Goal: Information Seeking & Learning: Learn about a topic

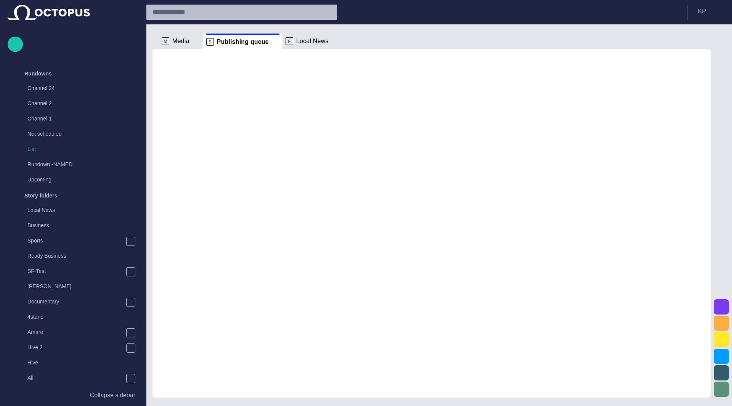
scroll to position [227, 0]
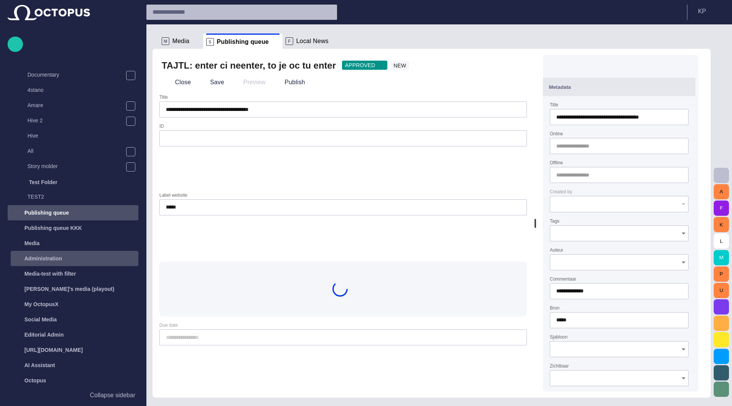
type input "**********"
type input "**"
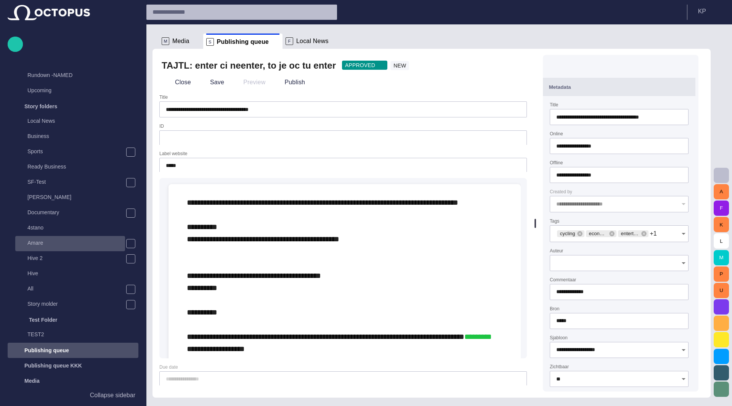
scroll to position [0, 0]
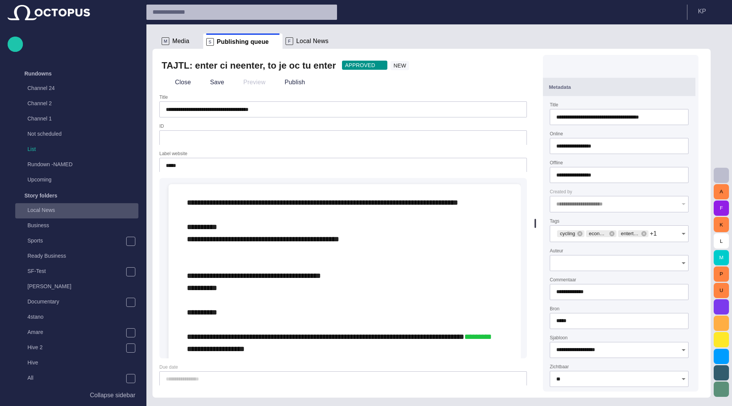
click at [37, 210] on p "Local News" at bounding box center [82, 210] width 111 height 8
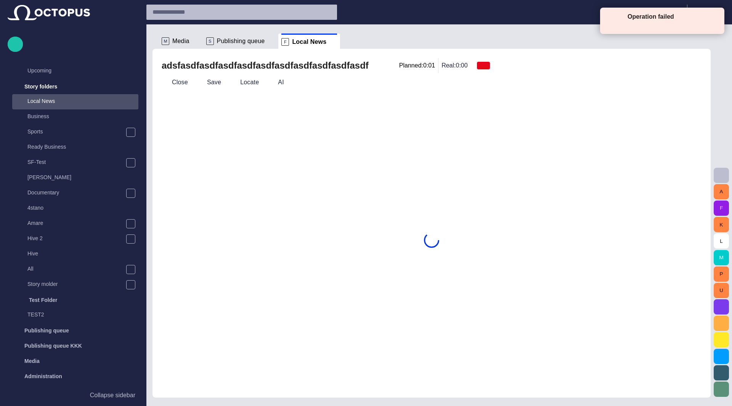
scroll to position [122, 0]
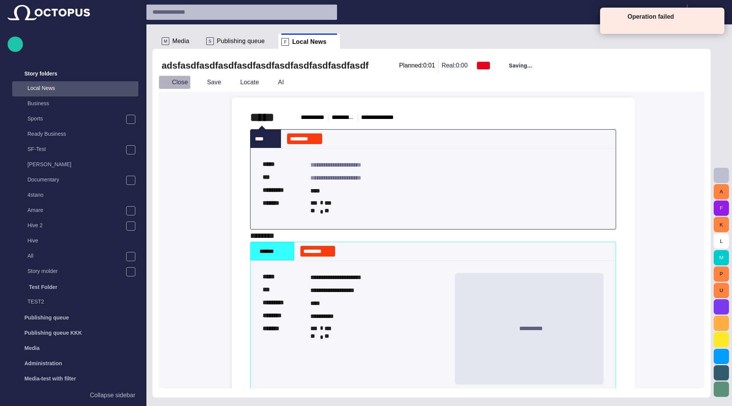
click at [175, 76] on button "Close" at bounding box center [175, 82] width 32 height 14
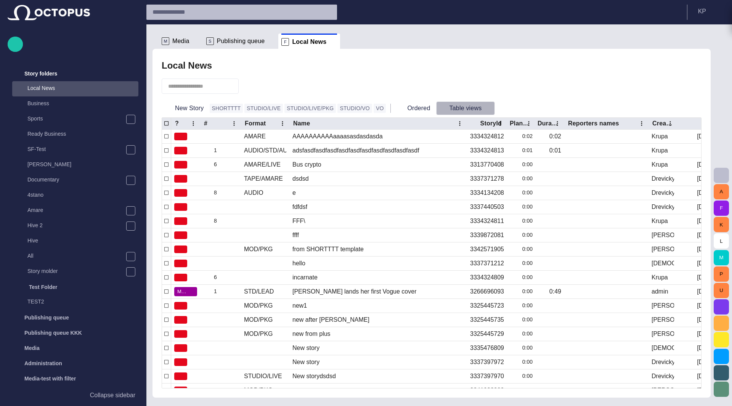
click at [484, 107] on span "button" at bounding box center [488, 108] width 8 height 8
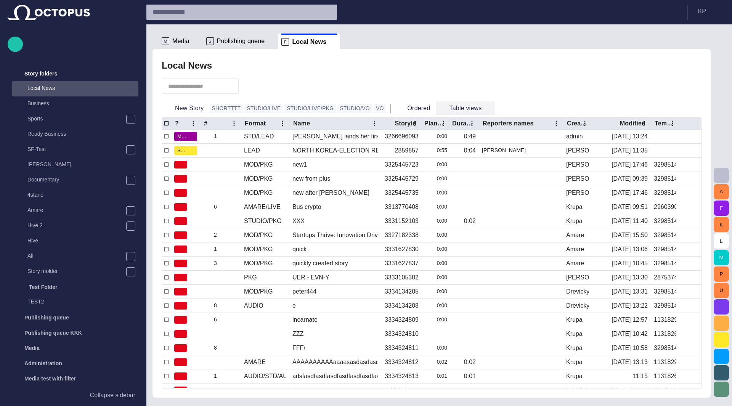
click at [484, 108] on span "button" at bounding box center [488, 108] width 8 height 8
click at [466, 405] on div at bounding box center [366, 412] width 732 height 0
drag, startPoint x: 240, startPoint y: 122, endPoint x: 349, endPoint y: 111, distance: 109.1
click at [349, 111] on div "Local News New Story SHORTTTT STUDIO/LIVE STUDIO/LIVE/PKG STUDIO/[PERSON_NAME] …" at bounding box center [432, 223] width 546 height 330
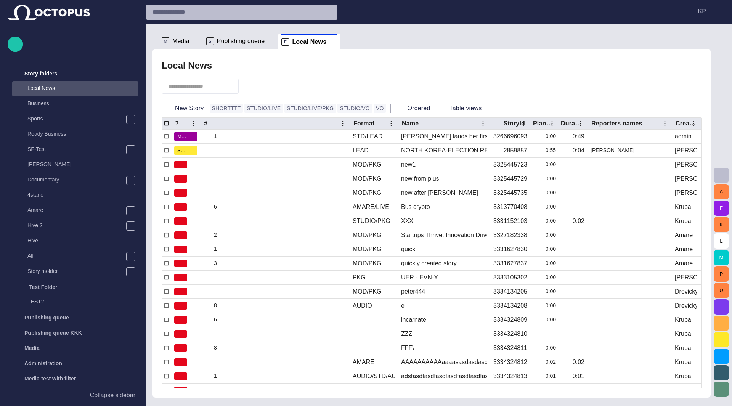
click at [424, 69] on div "Local News" at bounding box center [432, 65] width 540 height 15
click at [484, 107] on span "button" at bounding box center [488, 108] width 8 height 8
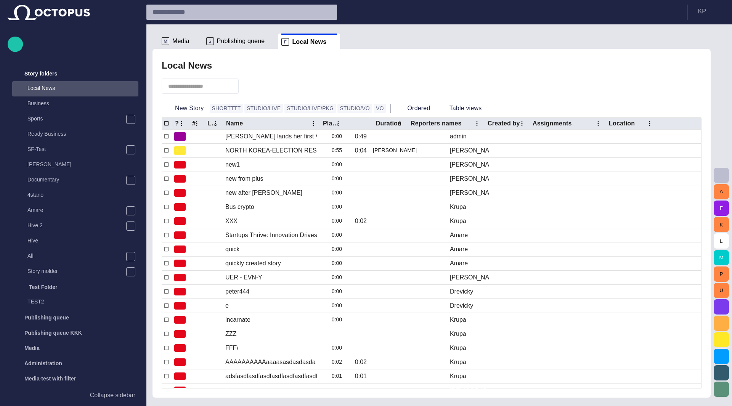
drag, startPoint x: 370, startPoint y: 122, endPoint x: 407, endPoint y: 116, distance: 37.5
click at [407, 116] on div "Local News New Story SHORTTTT STUDIO/LIVE STUDIO/LIVE/PKG STUDIO/[PERSON_NAME] …" at bounding box center [432, 223] width 546 height 330
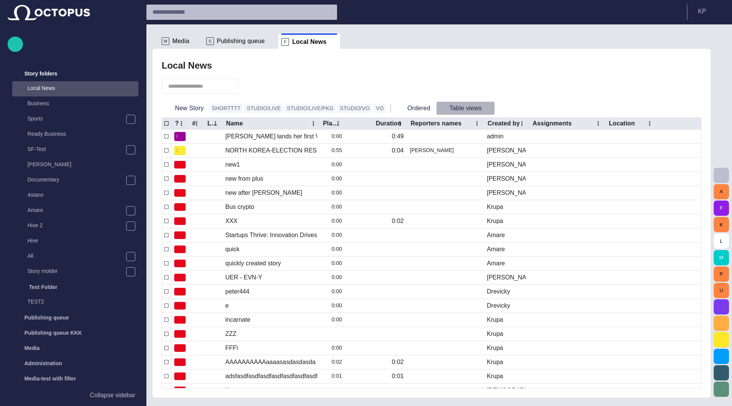
click at [484, 107] on span "button" at bounding box center [488, 108] width 8 height 8
click at [475, 405] on div at bounding box center [366, 412] width 732 height 0
click at [484, 109] on span "button" at bounding box center [488, 108] width 8 height 8
click at [470, 88] on div at bounding box center [432, 86] width 540 height 26
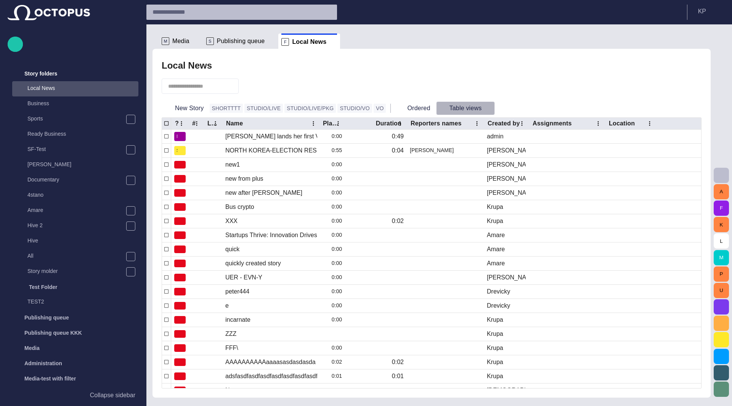
click at [484, 109] on span "button" at bounding box center [488, 108] width 8 height 8
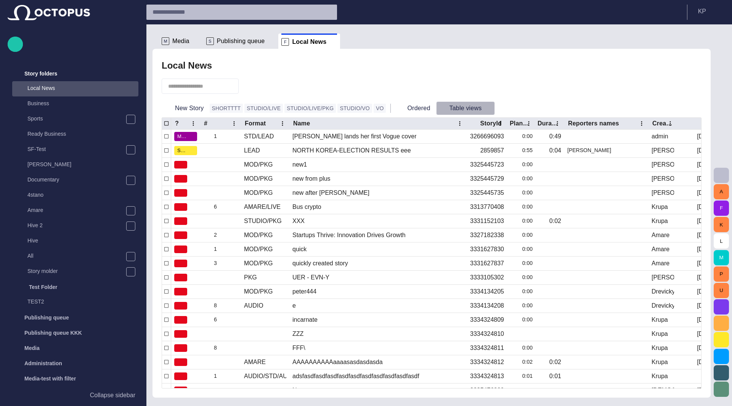
click at [484, 108] on span "button" at bounding box center [488, 108] width 8 height 8
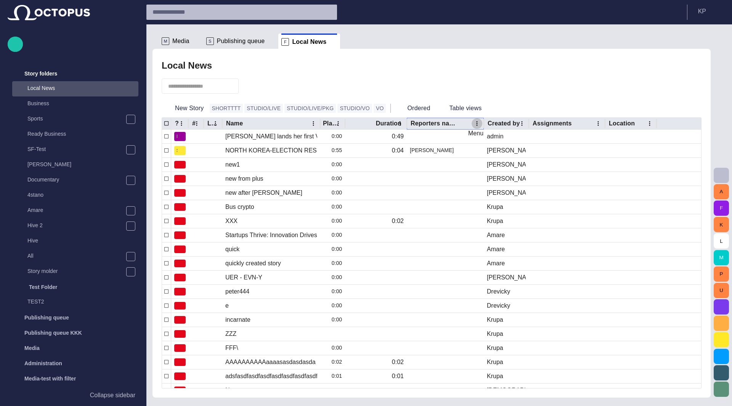
click at [478, 122] on icon "Reporters names column menu" at bounding box center [476, 123] width 7 height 7
click at [444, 152] on span "Manage columns" at bounding box center [441, 149] width 46 height 6
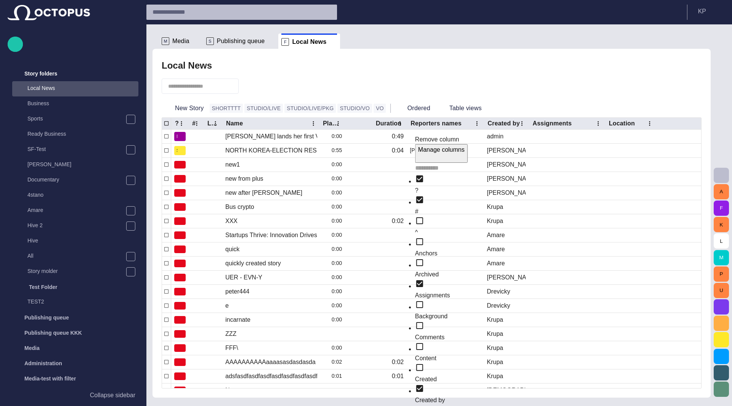
click at [420, 271] on span "Archived" at bounding box center [427, 274] width 24 height 6
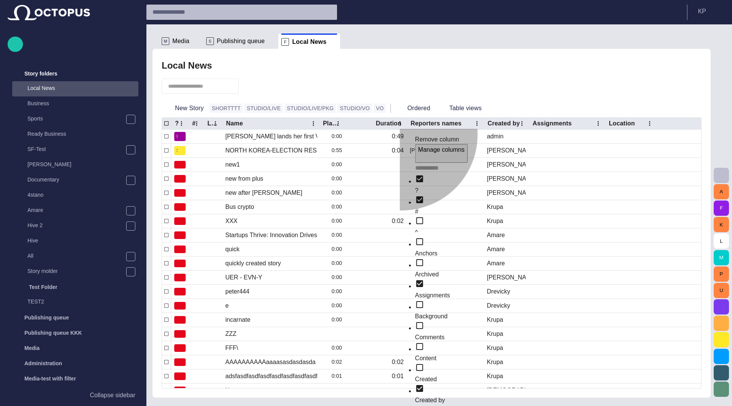
click at [415, 258] on div at bounding box center [448, 264] width 67 height 12
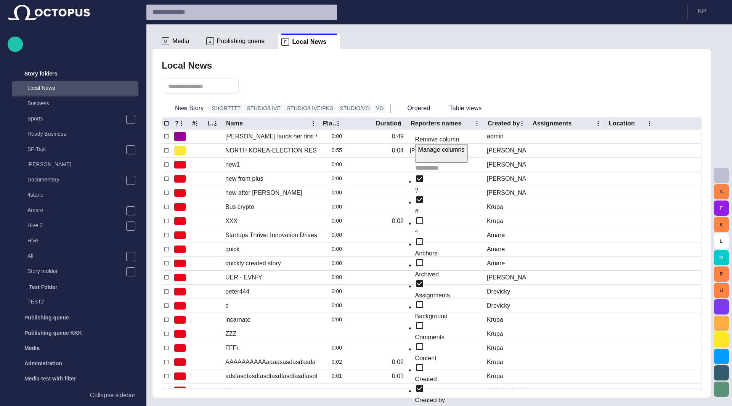
click at [415, 355] on span "Content" at bounding box center [425, 358] width 21 height 6
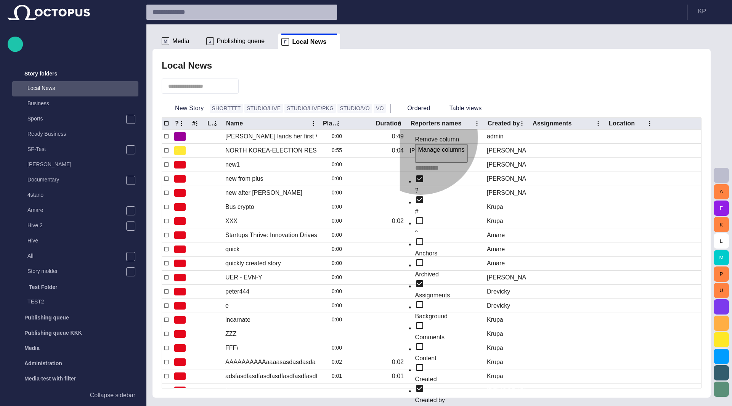
click at [415, 313] on span "Background" at bounding box center [431, 316] width 32 height 6
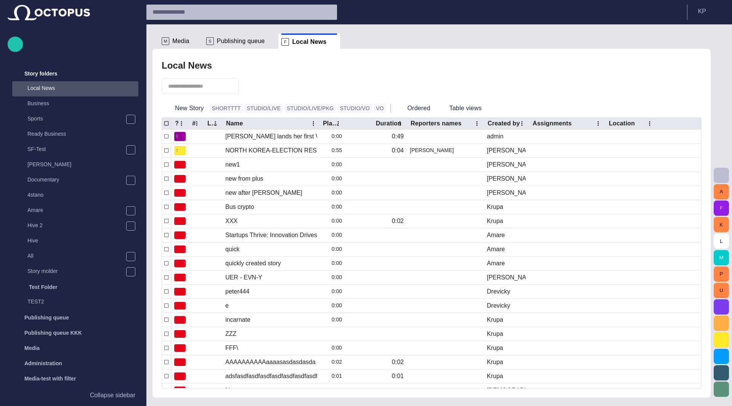
click at [477, 95] on div at bounding box center [432, 86] width 540 height 26
click at [473, 125] on button "Reporters names column menu" at bounding box center [476, 123] width 11 height 11
click at [448, 153] on span "Manage columns" at bounding box center [441, 149] width 46 height 6
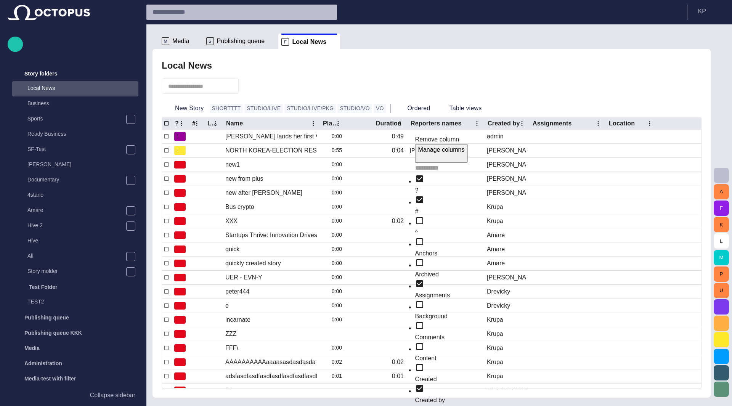
click at [432, 172] on input "text" at bounding box center [448, 168] width 67 height 11
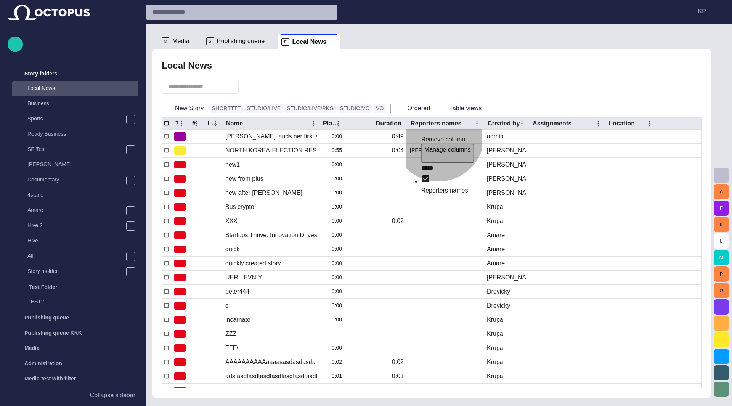
click at [426, 192] on span "Reporters names" at bounding box center [444, 190] width 47 height 6
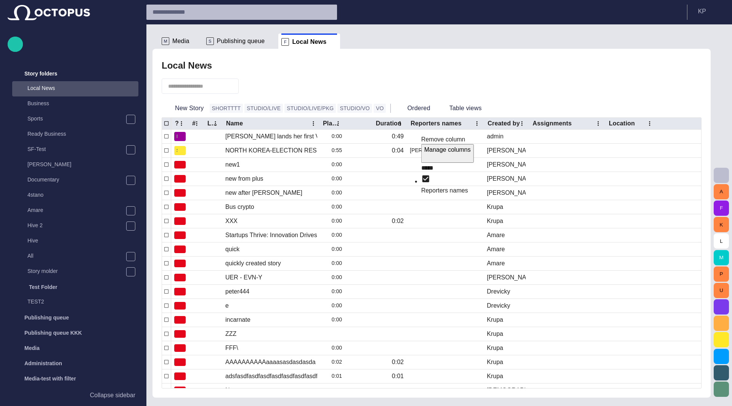
click at [431, 171] on div "***** Reporters names" at bounding box center [451, 179] width 61 height 32
click at [425, 154] on div "Manage columns" at bounding box center [447, 149] width 46 height 9
click at [423, 173] on input "*****" at bounding box center [451, 168] width 61 height 11
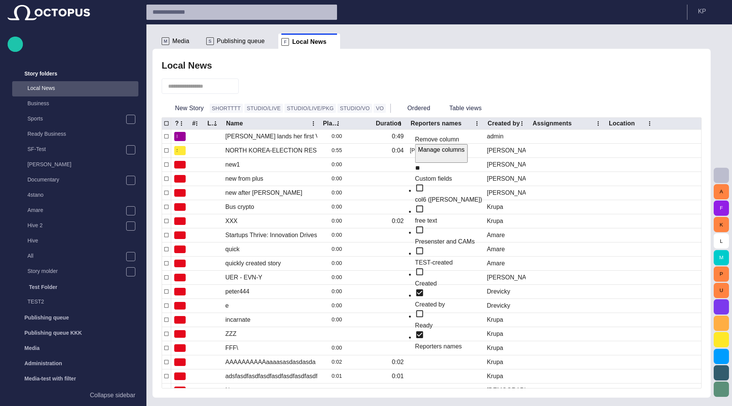
type input "*"
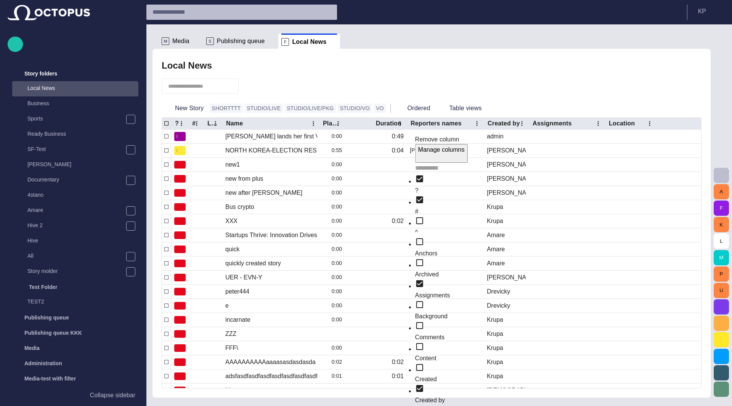
click at [425, 313] on span "Background" at bounding box center [431, 316] width 32 height 6
click at [415, 355] on span "Content" at bounding box center [425, 358] width 21 height 6
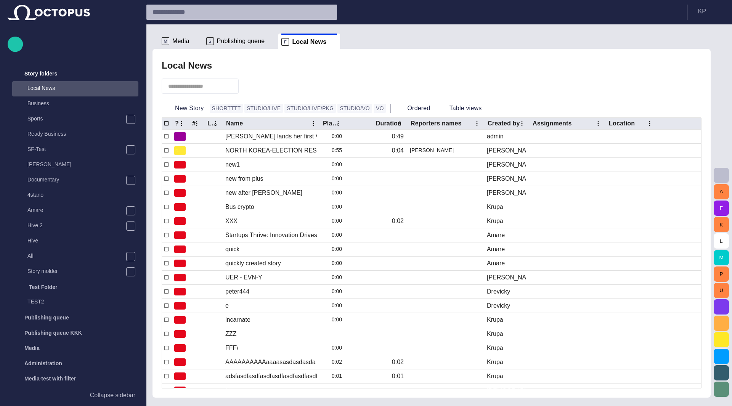
click at [474, 92] on div at bounding box center [432, 86] width 540 height 26
click at [476, 122] on icon "Reporters names column menu" at bounding box center [476, 123] width 7 height 7
click at [457, 139] on span "Remove column" at bounding box center [437, 139] width 44 height 6
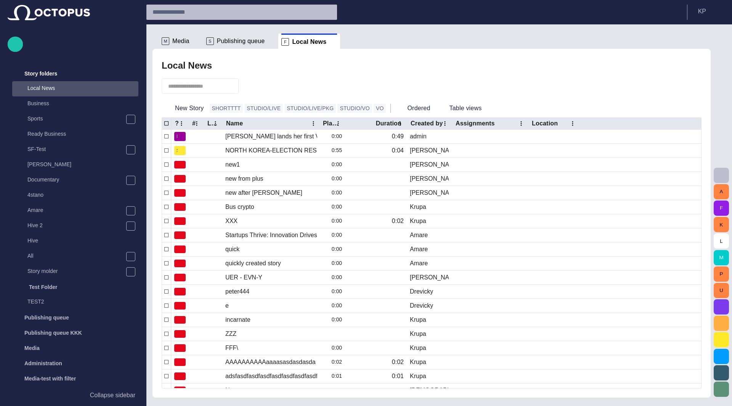
click at [482, 92] on div at bounding box center [432, 86] width 540 height 26
click at [484, 106] on span "button" at bounding box center [488, 108] width 8 height 8
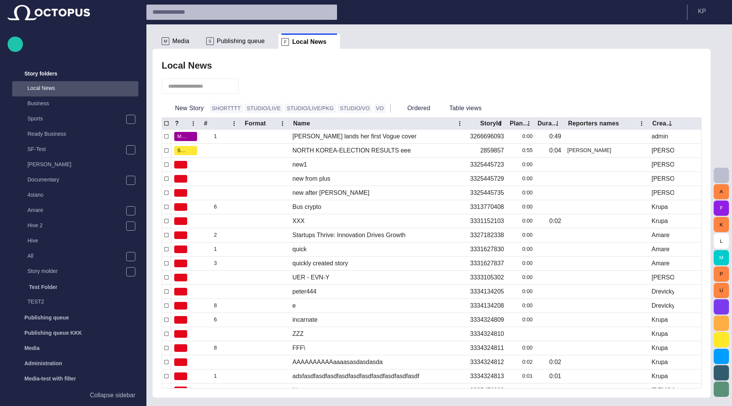
click at [460, 405] on div at bounding box center [366, 412] width 732 height 0
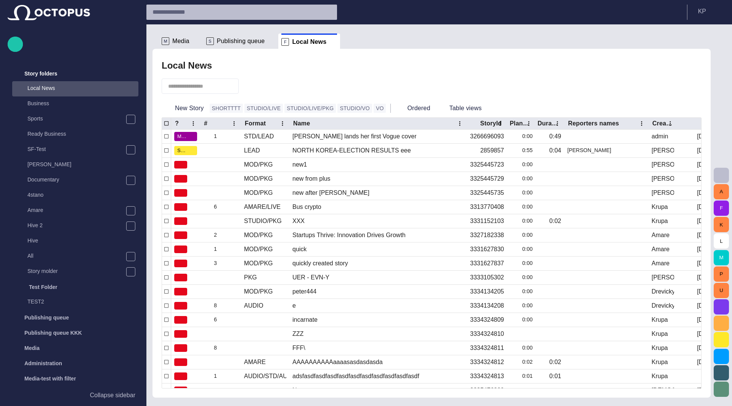
click at [484, 107] on span "button" at bounding box center [488, 108] width 8 height 8
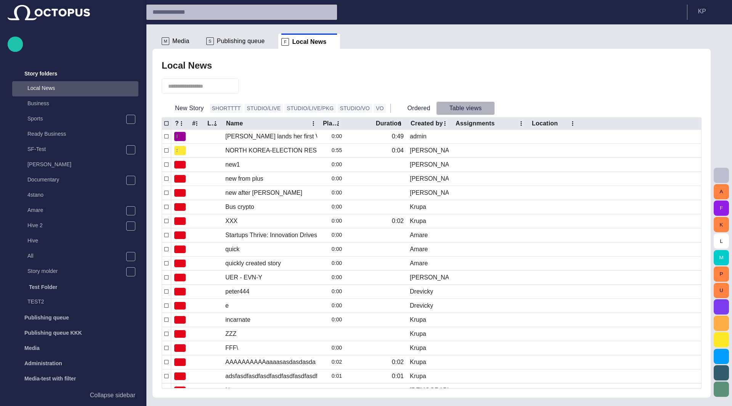
click at [484, 109] on span "button" at bounding box center [488, 108] width 8 height 8
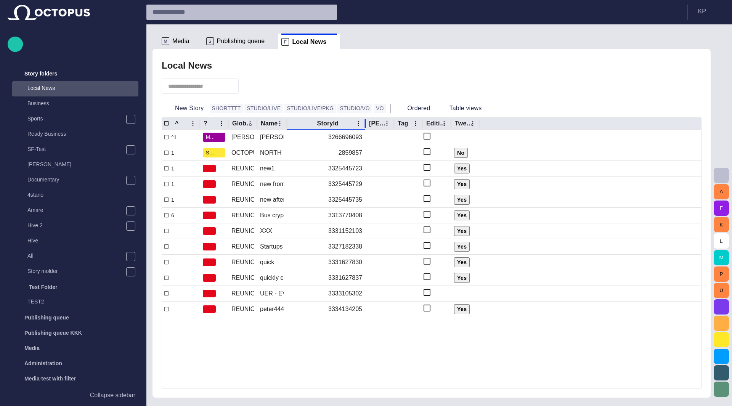
click at [292, 123] on div "StoryId" at bounding box center [324, 123] width 73 height 11
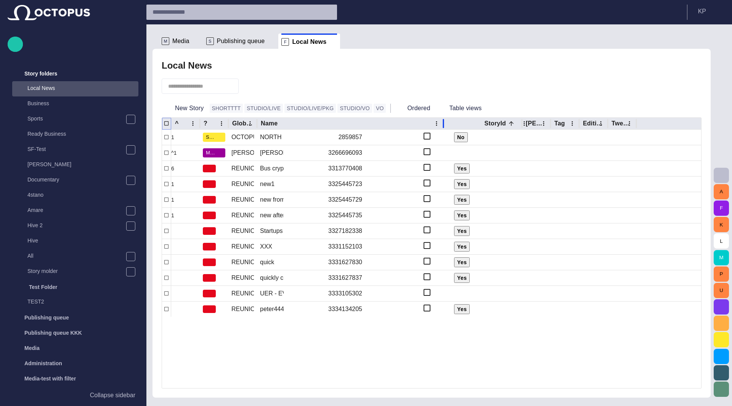
drag, startPoint x: 287, startPoint y: 121, endPoint x: 444, endPoint y: 121, distance: 157.4
click at [444, 121] on div at bounding box center [443, 124] width 4 height 12
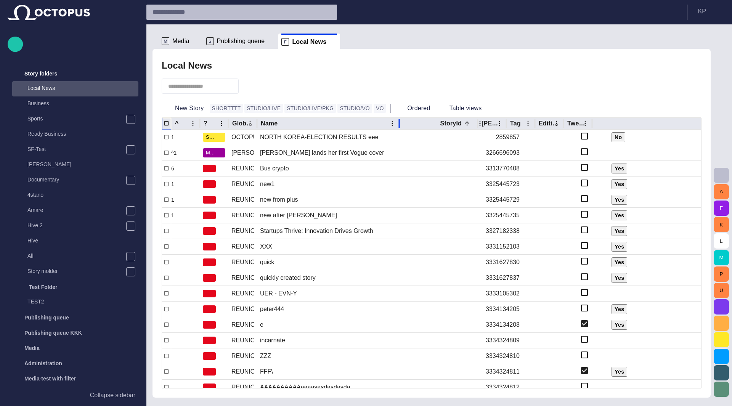
drag, startPoint x: 444, startPoint y: 121, endPoint x: 397, endPoint y: 123, distance: 46.9
click at [397, 123] on div at bounding box center [399, 124] width 4 height 12
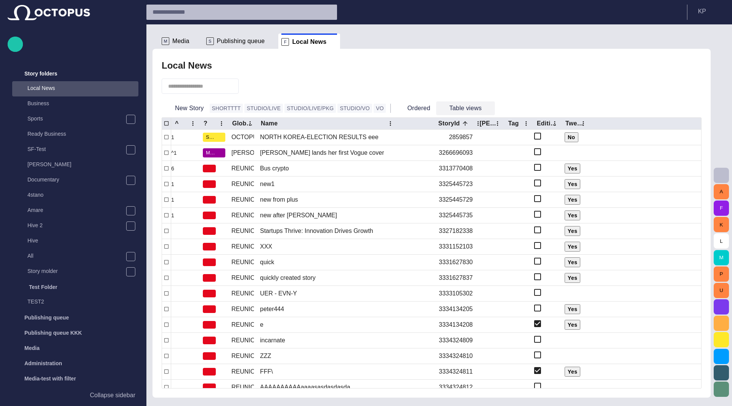
click at [484, 111] on span "button" at bounding box center [488, 108] width 8 height 8
click at [384, 405] on div at bounding box center [366, 412] width 732 height 0
click at [468, 125] on icon "StoryId column menu" at bounding box center [468, 123] width 1 height 5
click at [482, 154] on div "Manage columns" at bounding box center [505, 149] width 46 height 9
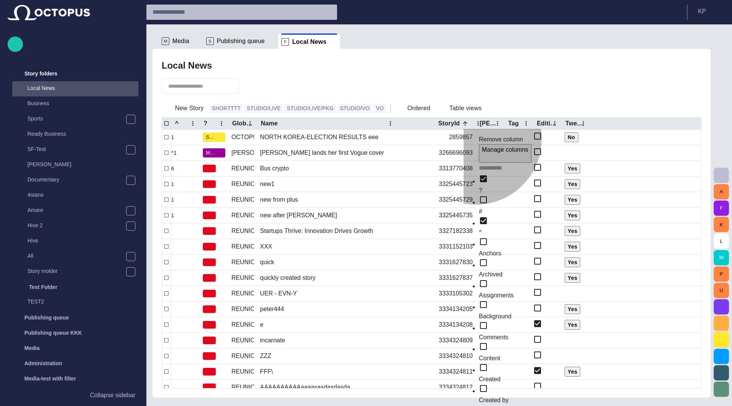
click at [482, 271] on span "Archived" at bounding box center [491, 274] width 24 height 6
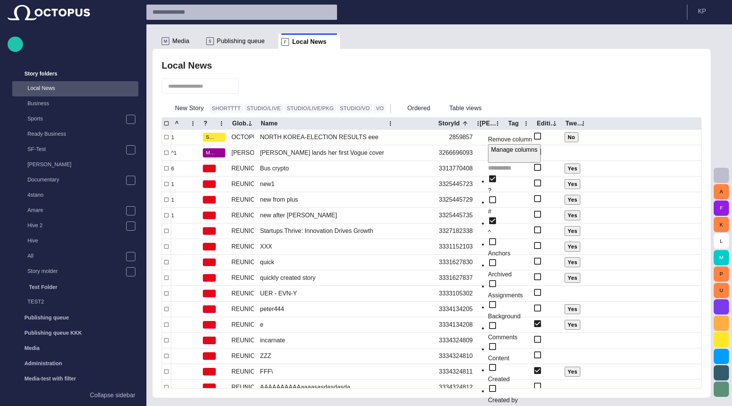
click at [280, 81] on div at bounding box center [432, 86] width 540 height 26
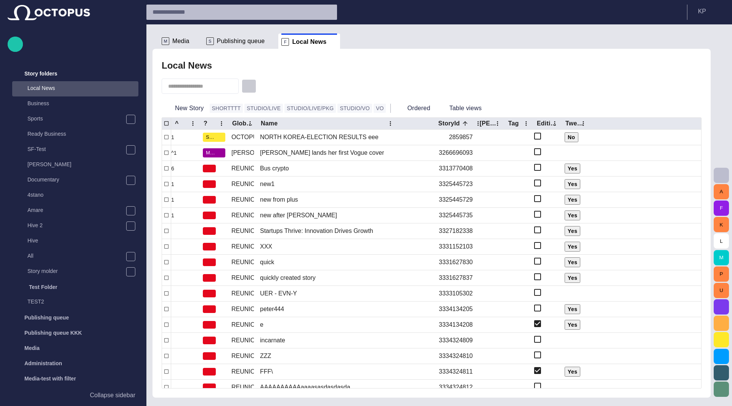
click at [252, 85] on span "button" at bounding box center [249, 86] width 8 height 8
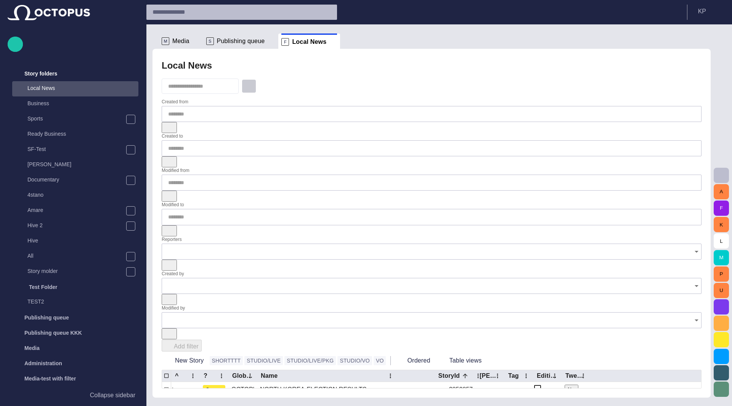
click at [253, 85] on span "button" at bounding box center [249, 86] width 8 height 8
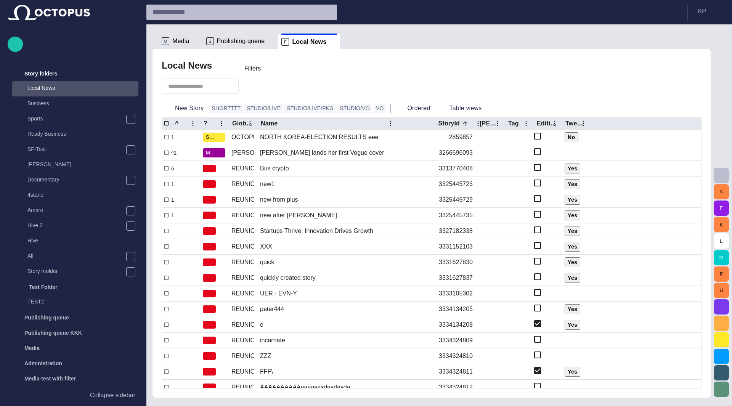
click at [253, 85] on span "button" at bounding box center [249, 86] width 8 height 8
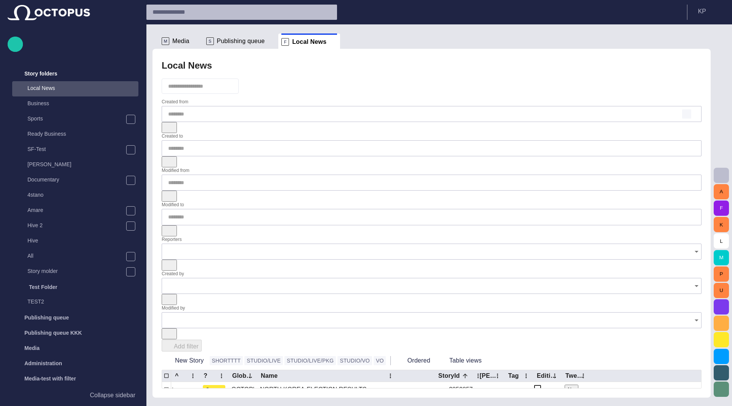
click at [683, 117] on span "button" at bounding box center [686, 114] width 6 height 6
type input "*********"
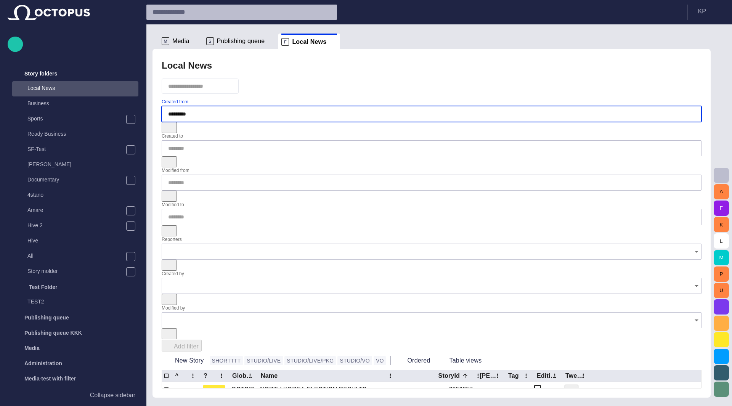
click at [289, 340] on div "Add filter" at bounding box center [432, 346] width 540 height 12
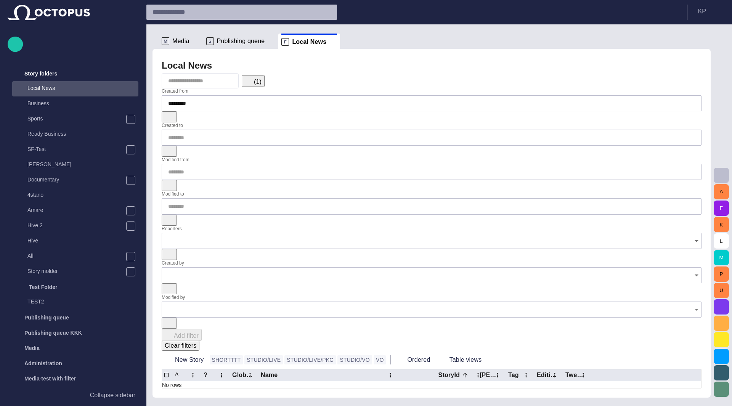
click at [251, 84] on span "button" at bounding box center [247, 80] width 8 height 8
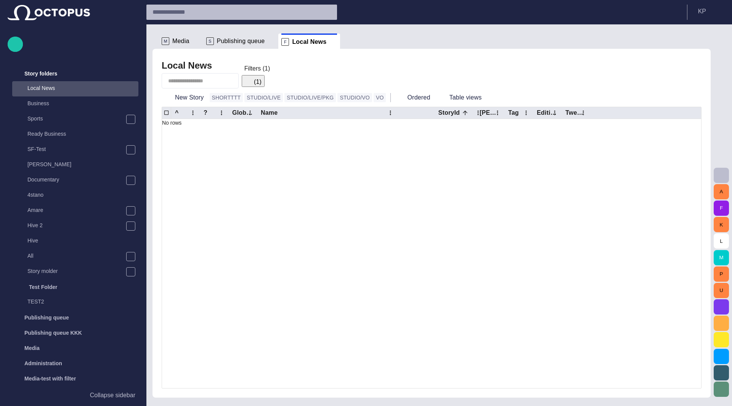
click at [251, 84] on span "button" at bounding box center [247, 80] width 8 height 8
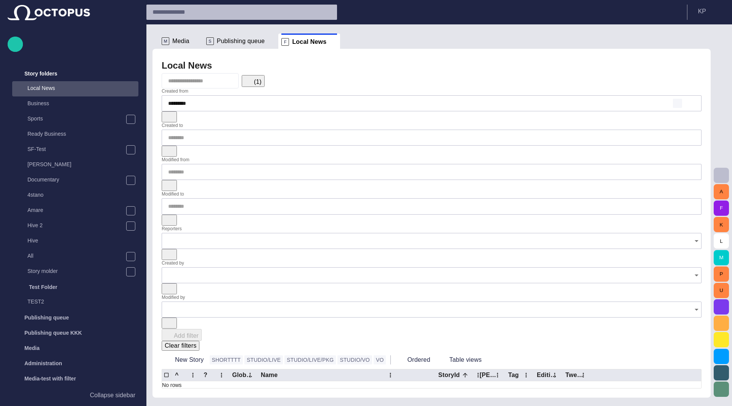
click at [674, 106] on span "button" at bounding box center [677, 103] width 6 height 6
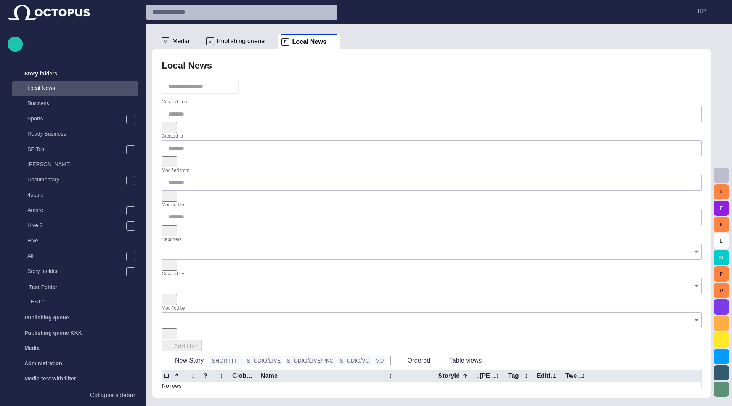
click at [293, 73] on div at bounding box center [432, 86] width 540 height 26
click at [290, 340] on div "Add filter" at bounding box center [432, 346] width 540 height 12
click at [171, 123] on span "button" at bounding box center [167, 127] width 8 height 8
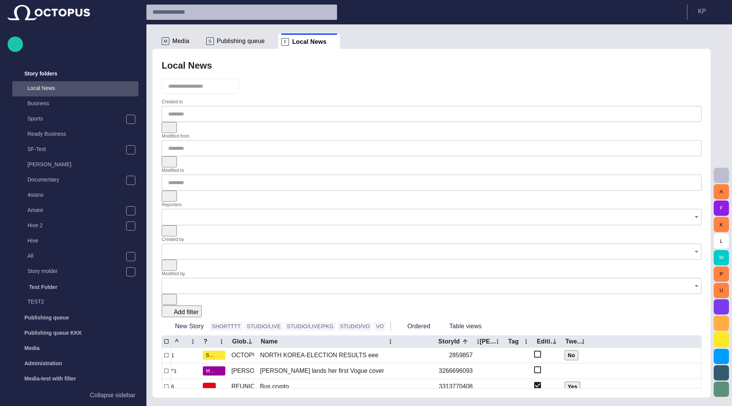
click at [171, 123] on span "button" at bounding box center [167, 127] width 8 height 8
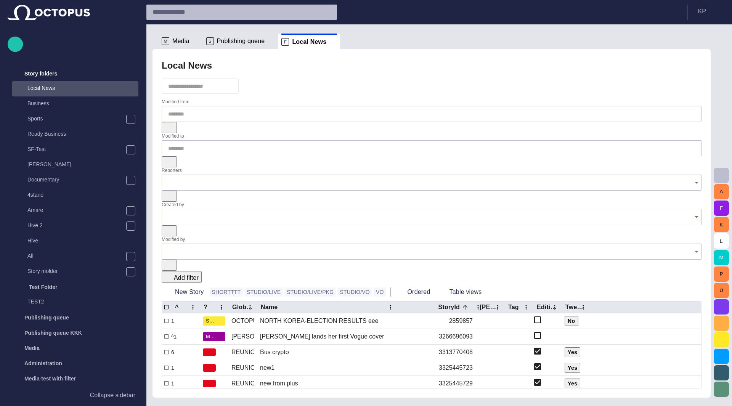
click at [171, 123] on span "button" at bounding box center [167, 127] width 8 height 8
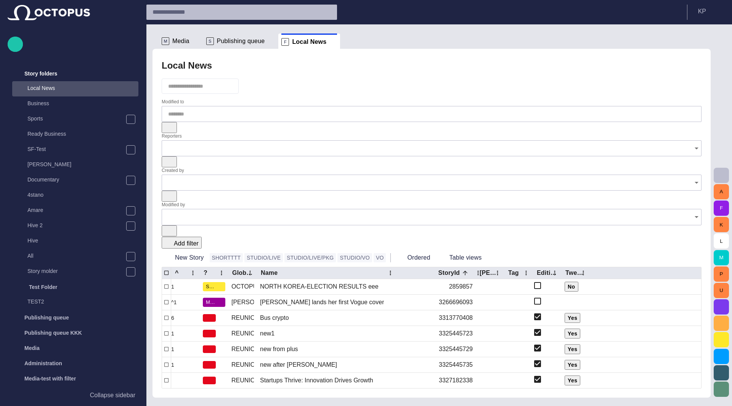
click at [0, 0] on span "button" at bounding box center [0, 0] width 0 height 0
type input "*********"
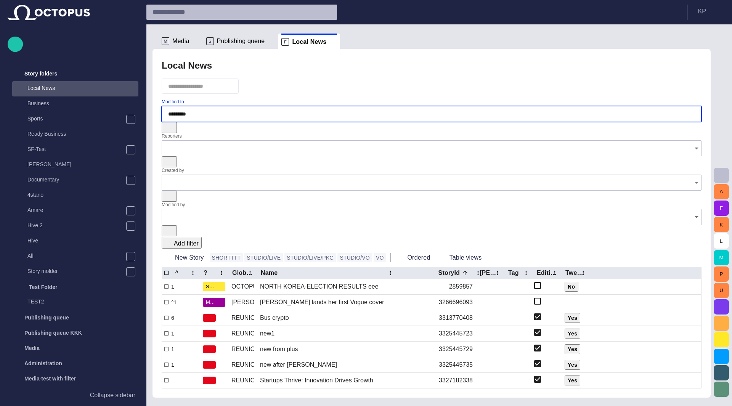
click at [171, 123] on span "button" at bounding box center [167, 127] width 8 height 8
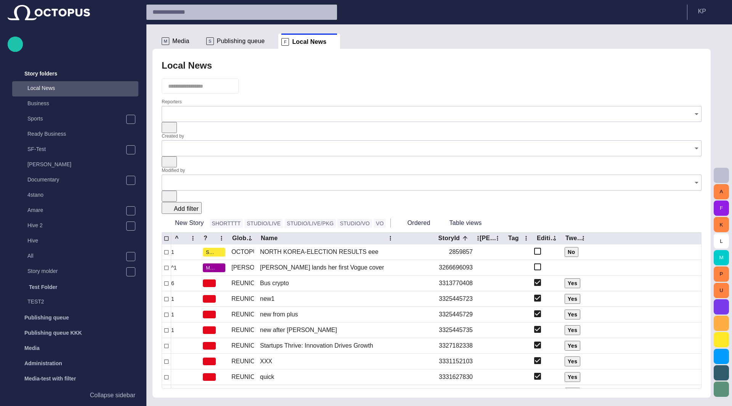
click at [171, 123] on span "button" at bounding box center [167, 127] width 8 height 8
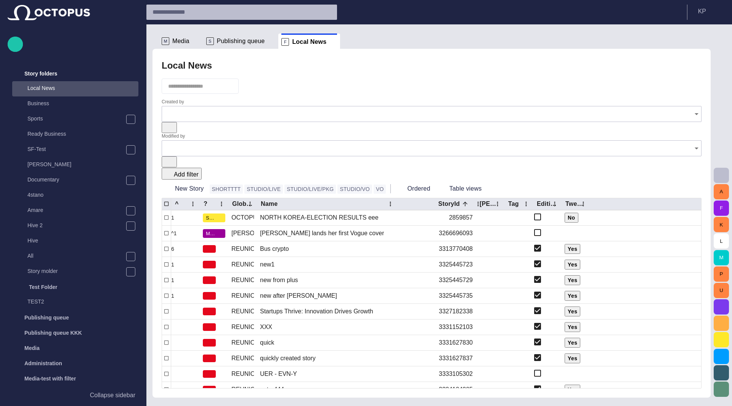
click at [177, 122] on button "button" at bounding box center [169, 127] width 15 height 11
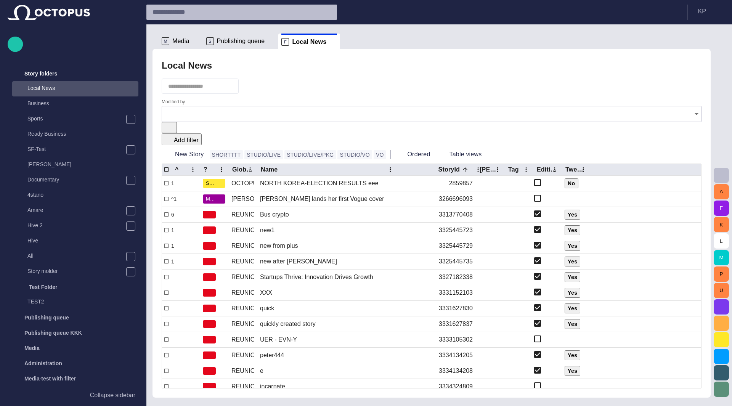
click at [171, 123] on span "button" at bounding box center [167, 127] width 8 height 8
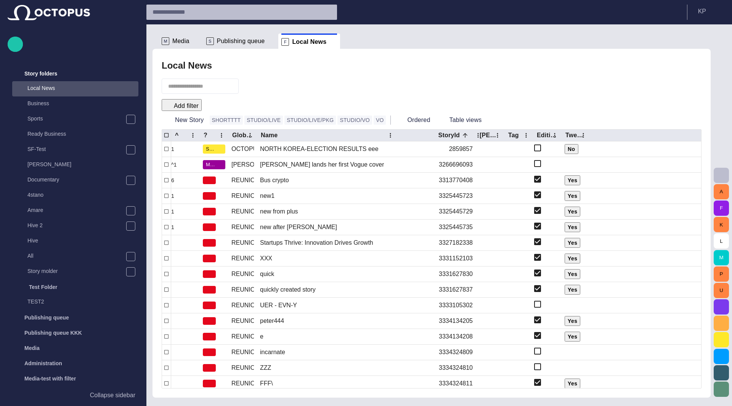
click at [202, 111] on button "Add filter" at bounding box center [182, 105] width 40 height 12
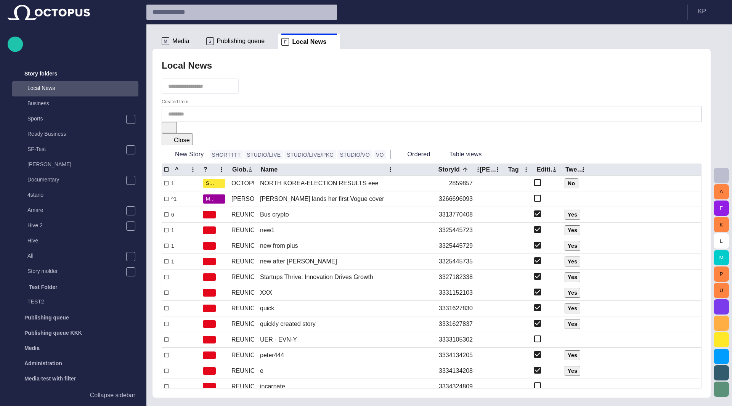
click at [405, 405] on div at bounding box center [366, 412] width 732 height 0
click at [683, 117] on span "button" at bounding box center [686, 114] width 6 height 6
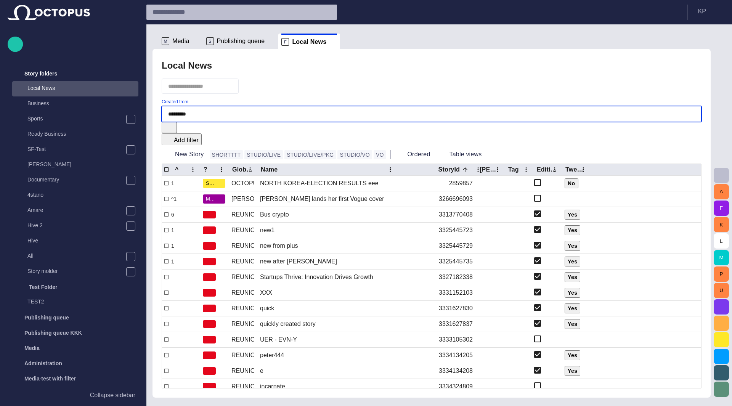
click at [396, 88] on div at bounding box center [432, 86] width 540 height 26
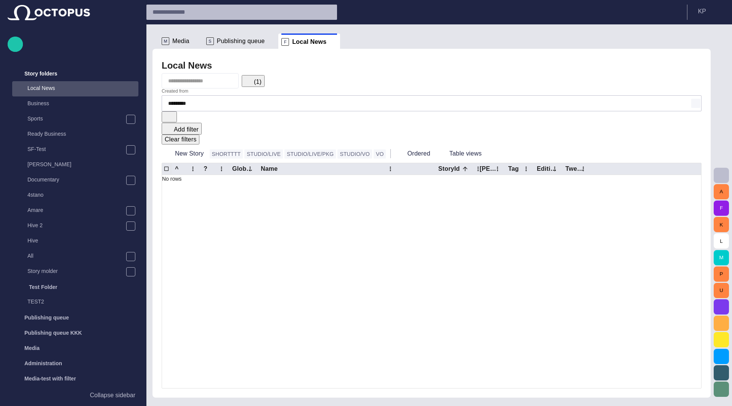
click at [692, 106] on span "button" at bounding box center [695, 103] width 6 height 6
type input "********"
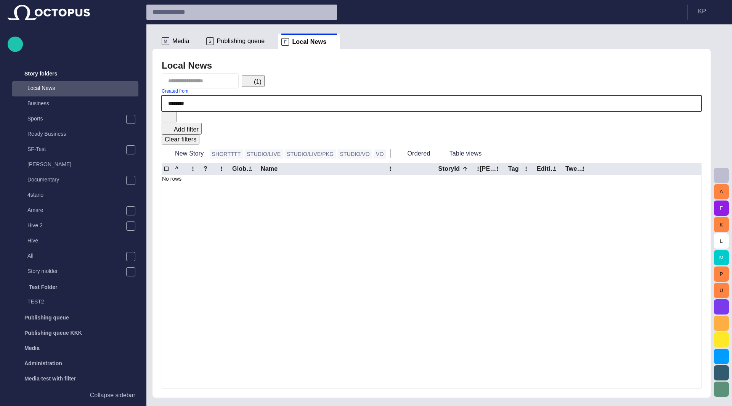
click at [382, 100] on form "Created from ******** Add filter Clear filters" at bounding box center [432, 116] width 540 height 56
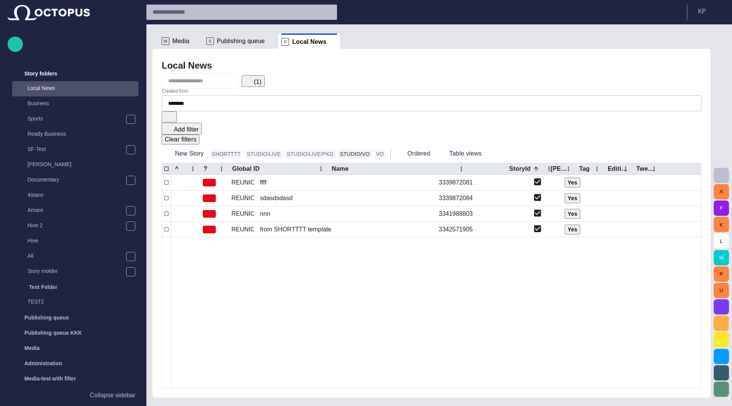
drag, startPoint x: 256, startPoint y: 157, endPoint x: 327, endPoint y: 147, distance: 72.1
click at [327, 147] on div "Local News (1) Created from ******** Add filter Clear filters New Story SHORTTT…" at bounding box center [432, 223] width 546 height 330
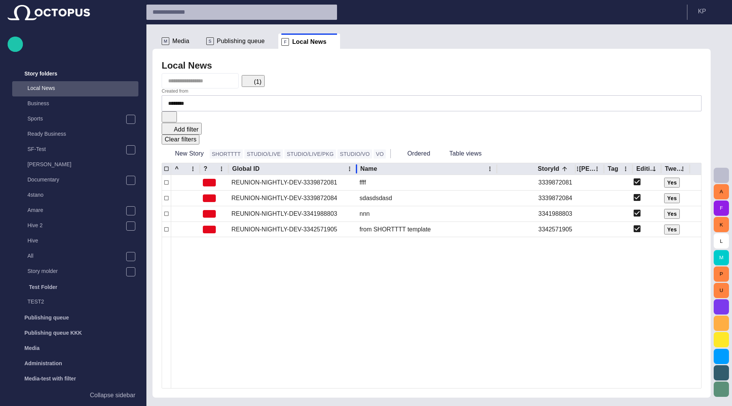
drag, startPoint x: 328, startPoint y: 157, endPoint x: 356, endPoint y: 159, distance: 28.3
click at [356, 163] on div at bounding box center [356, 169] width 4 height 12
drag, startPoint x: 356, startPoint y: 159, endPoint x: 344, endPoint y: 160, distance: 11.9
click at [344, 163] on div at bounding box center [345, 169] width 4 height 12
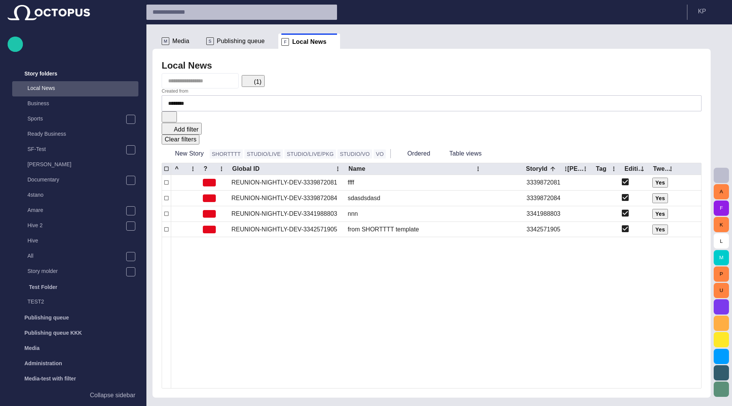
click at [361, 79] on div "(1)" at bounding box center [432, 80] width 540 height 15
click at [113, 396] on p "Collapse sidebar" at bounding box center [112, 395] width 45 height 9
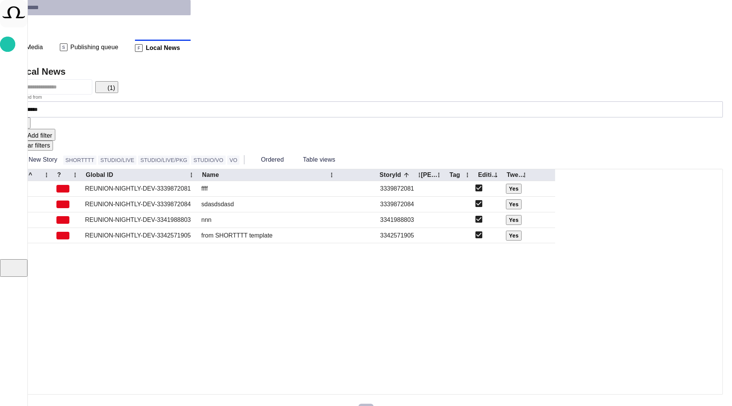
scroll to position [0, 0]
